Goal: Browse casually

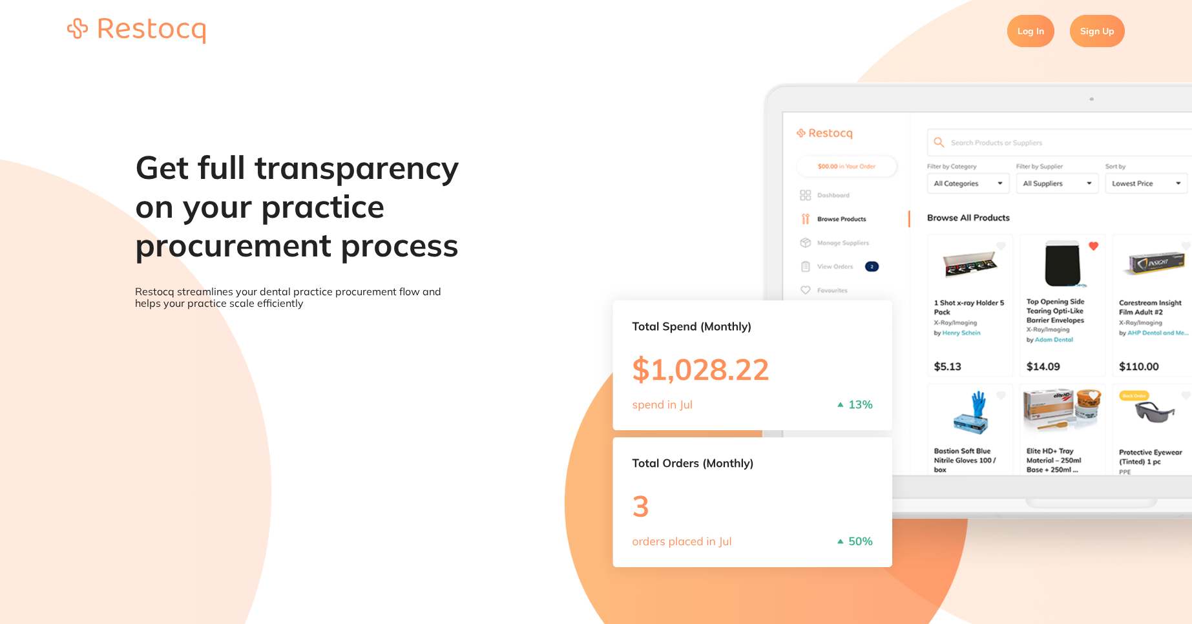
click at [1033, 34] on link "Log In" at bounding box center [1030, 31] width 47 height 32
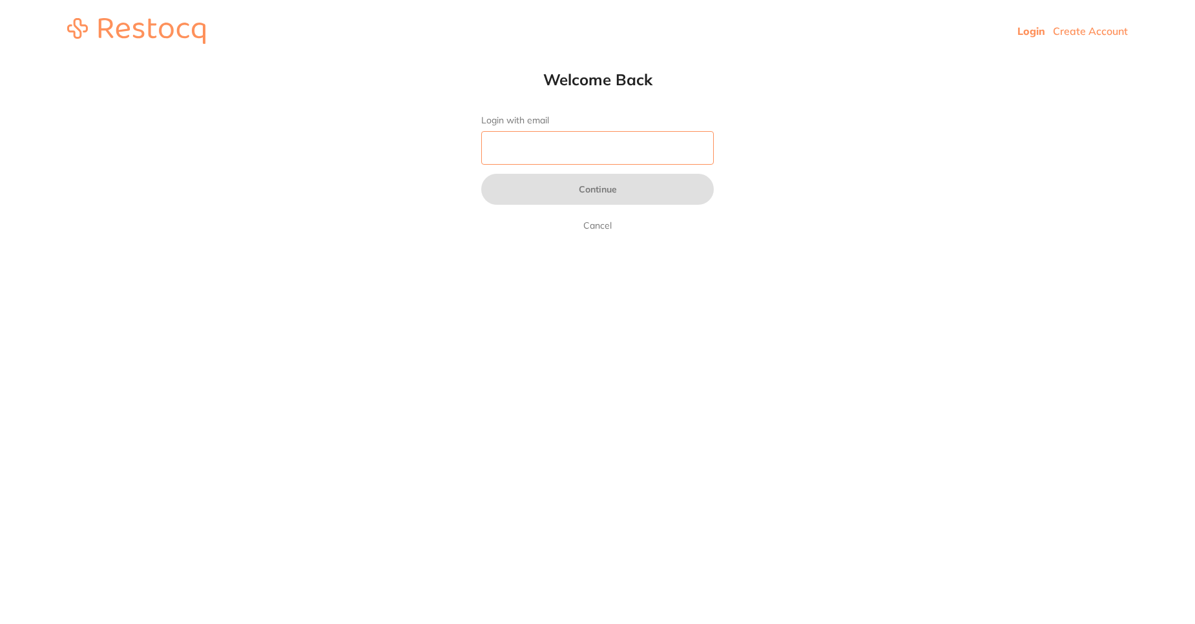
click at [534, 157] on input "Login with email" at bounding box center [597, 148] width 233 height 34
type input "[PERSON_NAME][EMAIL_ADDRESS][PERSON_NAME][DOMAIN_NAME]"
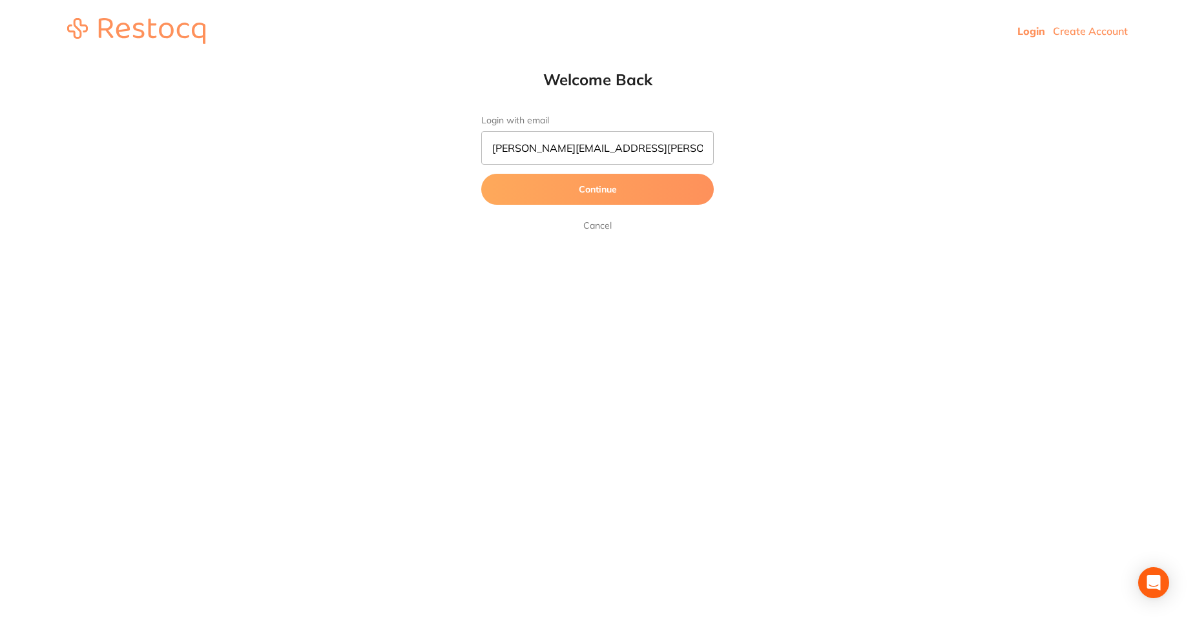
click at [580, 183] on button "Continue" at bounding box center [597, 189] width 233 height 31
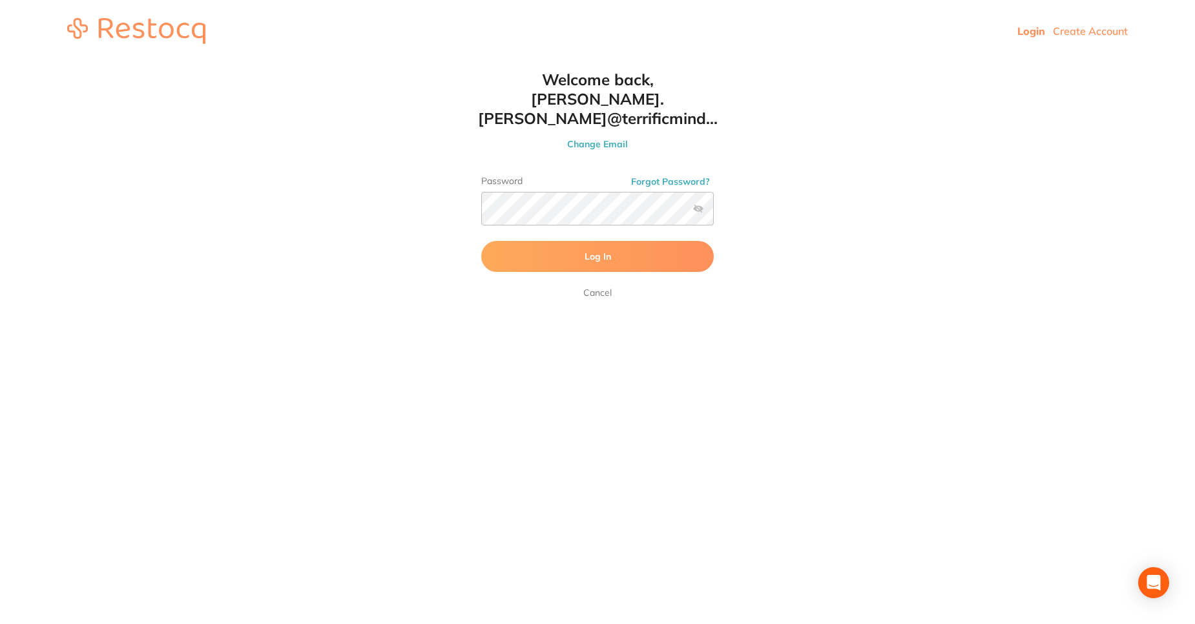
click at [597, 251] on span "Log In" at bounding box center [598, 257] width 26 height 12
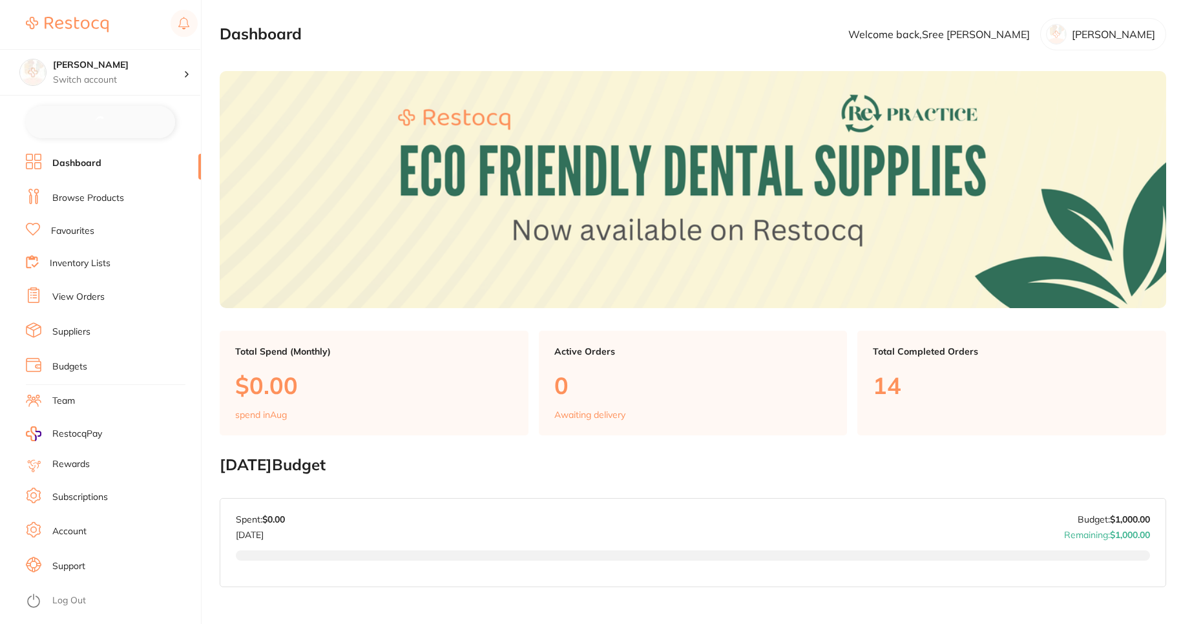
checkbox input "false"
click at [97, 203] on link "Browse Products" at bounding box center [88, 197] width 72 height 13
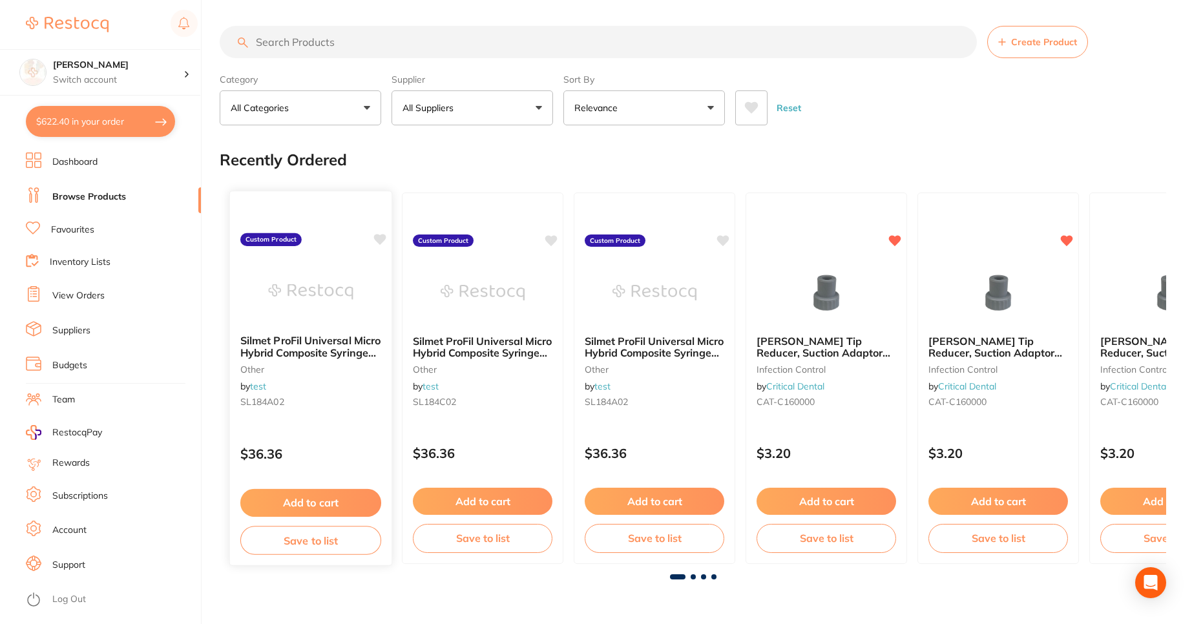
scroll to position [181, 0]
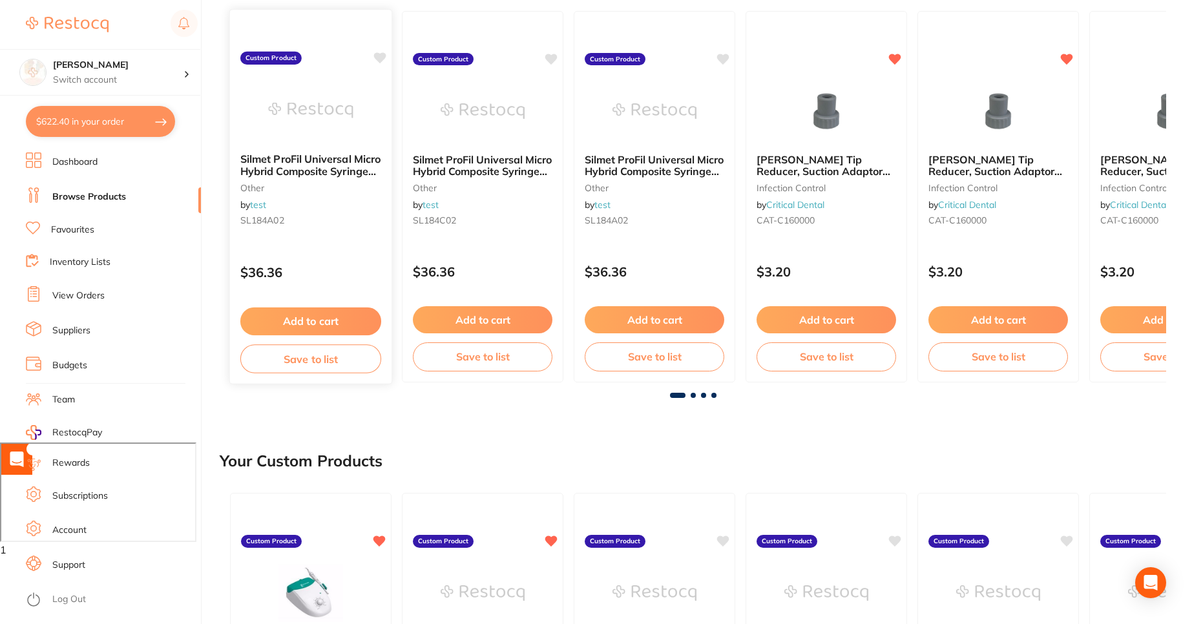
click at [349, 249] on div "Silmet ProFil Universal Micro Hybrid Composite Syringe 4g - A2 other by test SL…" at bounding box center [310, 196] width 163 height 375
